Goal: Transaction & Acquisition: Purchase product/service

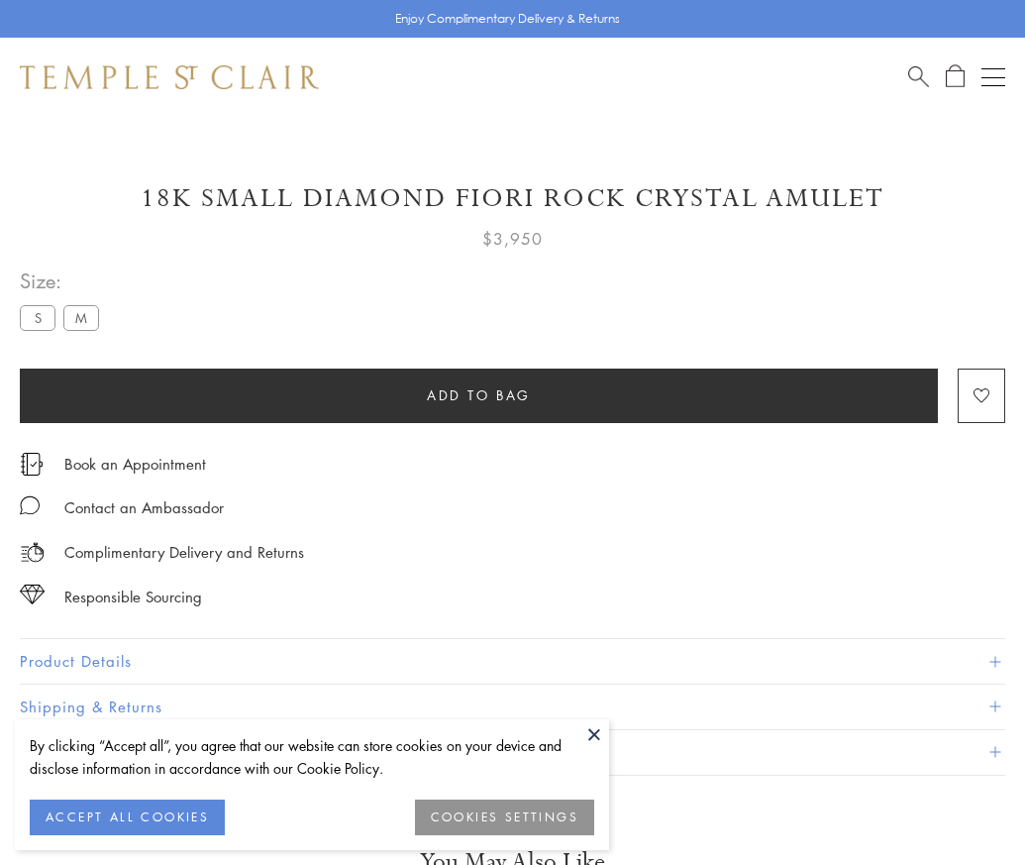
click at [478, 394] on span "Add to bag" at bounding box center [479, 395] width 104 height 22
